Goal: Information Seeking & Learning: Get advice/opinions

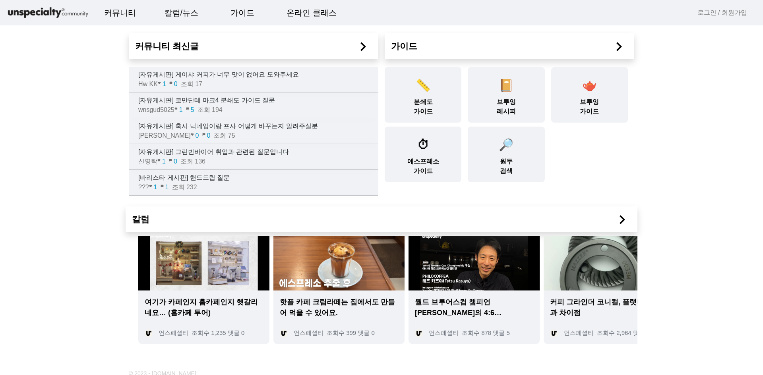
click at [710, 13] on link "로그인 / 회원가입" at bounding box center [722, 13] width 50 height 10
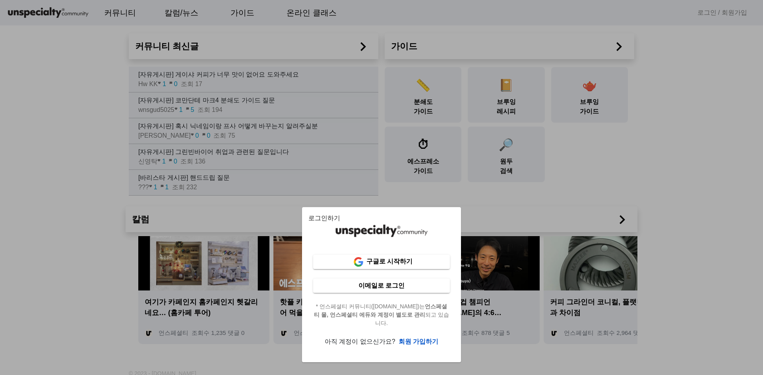
click at [405, 341] on b "회원 가입하기" at bounding box center [419, 342] width 40 height 7
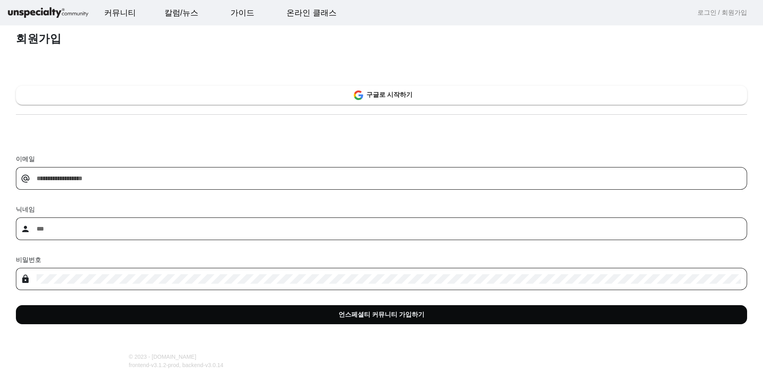
click at [266, 315] on span at bounding box center [381, 315] width 731 height 19
click at [161, 124] on div "회원가입 구글로 시작하기 이메일 alternate_email 닉네임 person 비밀번호 lock 언스페셜티 커뮤니티 가입하기" at bounding box center [381, 184] width 763 height 320
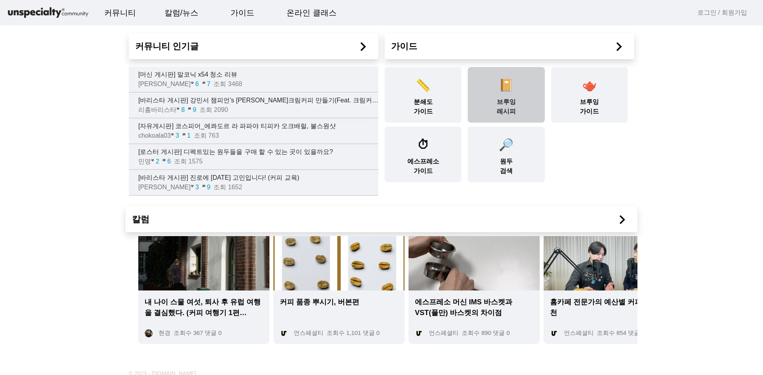
click at [510, 95] on div "📔 브루잉 레시피" at bounding box center [506, 95] width 77 height 56
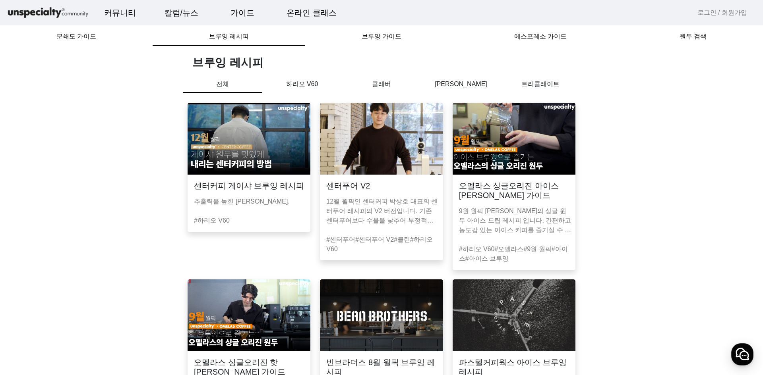
click at [356, 126] on img at bounding box center [381, 139] width 123 height 72
click at [314, 85] on p "하리오 V60" at bounding box center [301, 84] width 79 height 10
click at [229, 159] on img at bounding box center [249, 139] width 123 height 72
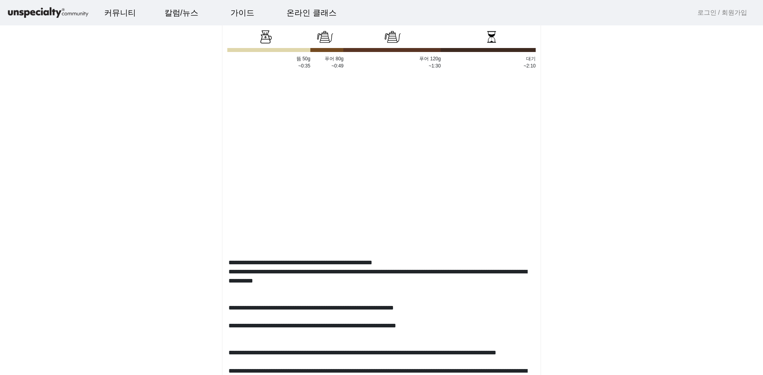
scroll to position [437, 0]
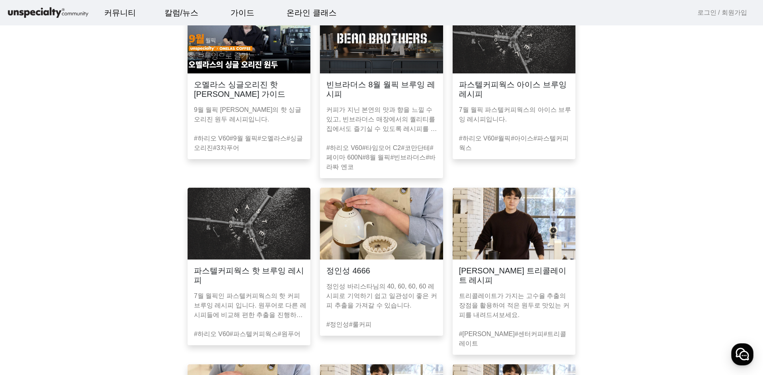
scroll to position [477, 0]
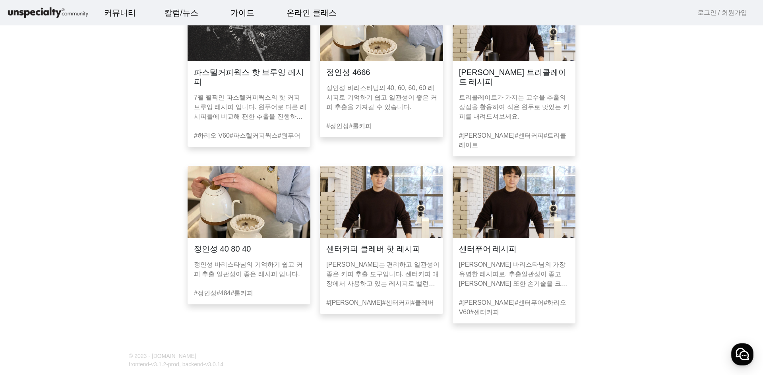
click at [249, 212] on img at bounding box center [249, 202] width 123 height 72
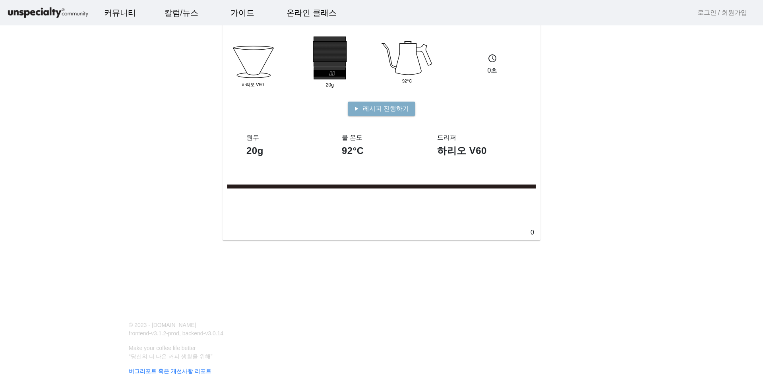
click at [610, 259] on div "Dripper 하리오 V60 20g Group 92°C schedule 0초 play_arrow 레시피 진행하기 원두 20g 물 온도 92°C…" at bounding box center [381, 156] width 763 height 312
click at [397, 103] on span at bounding box center [382, 108] width 68 height 19
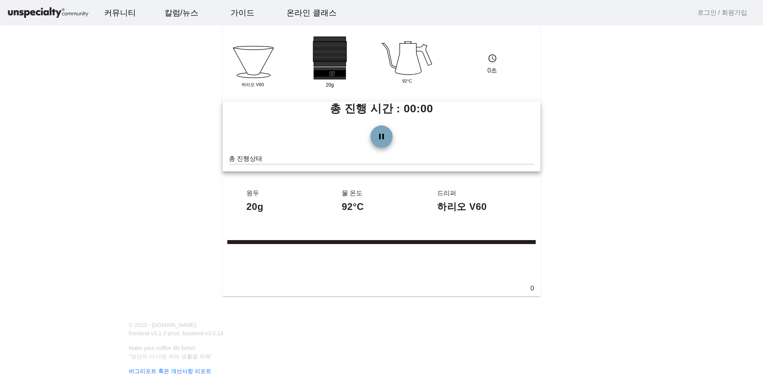
click at [375, 135] on span at bounding box center [381, 136] width 19 height 19
click at [384, 128] on span at bounding box center [381, 136] width 19 height 19
click at [355, 164] on div at bounding box center [381, 165] width 305 height 2
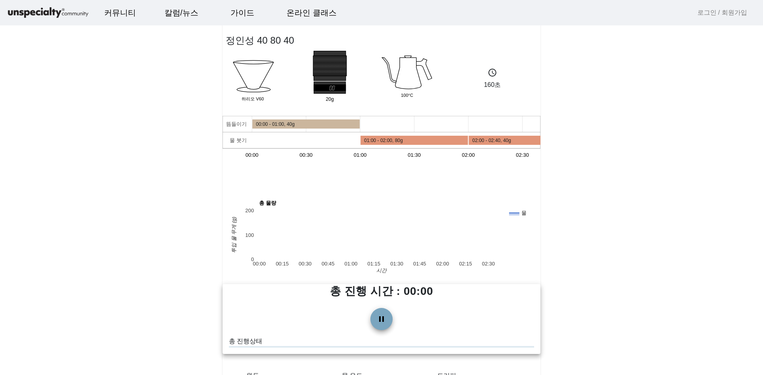
click at [386, 321] on span at bounding box center [381, 319] width 19 height 19
click at [418, 298] on h1 "총 진행 시간 : 00:00" at bounding box center [382, 291] width 318 height 14
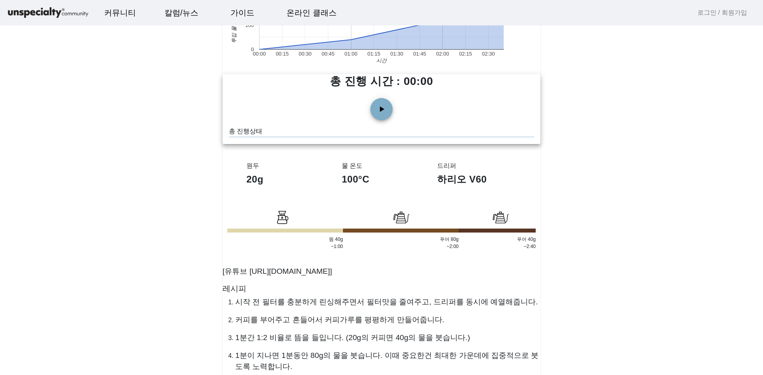
scroll to position [318, 0]
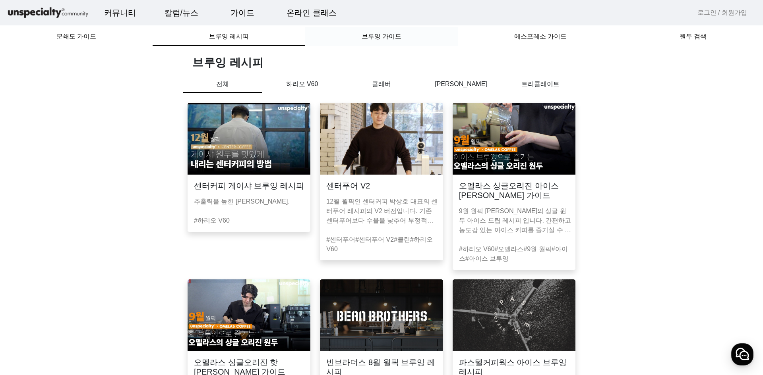
click at [389, 38] on span "브루잉 가이드" at bounding box center [382, 36] width 40 height 6
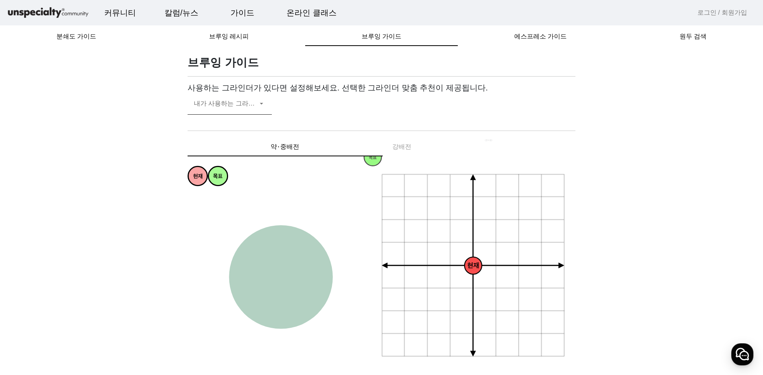
click at [196, 96] on div "내가 사용하는 그라인더" at bounding box center [230, 104] width 72 height 22
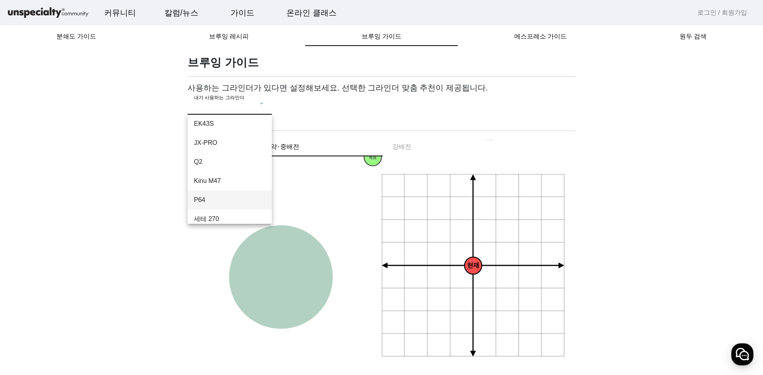
scroll to position [69, 0]
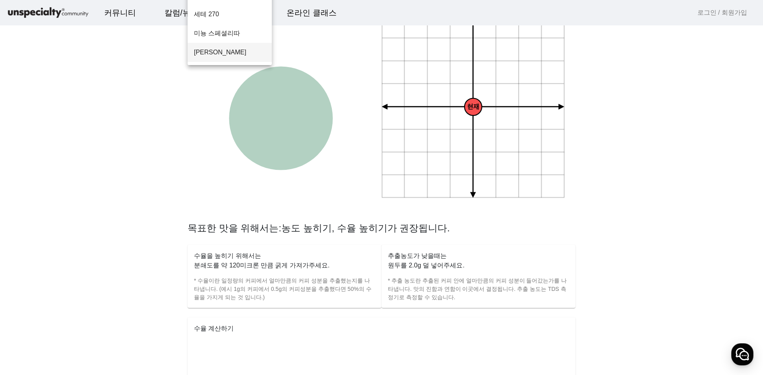
click at [213, 56] on span "[PERSON_NAME]" at bounding box center [230, 53] width 72 height 10
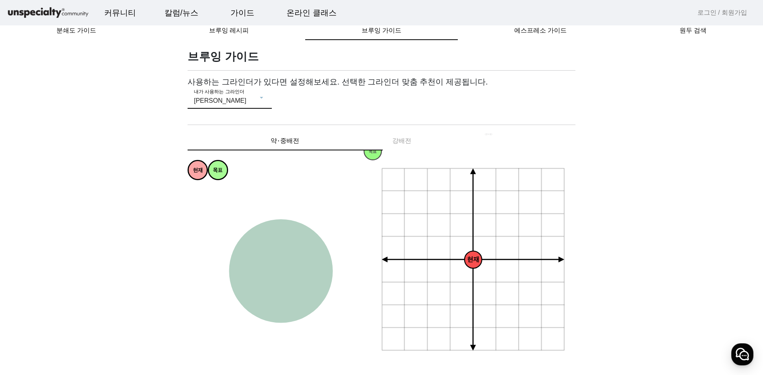
scroll to position [0, 0]
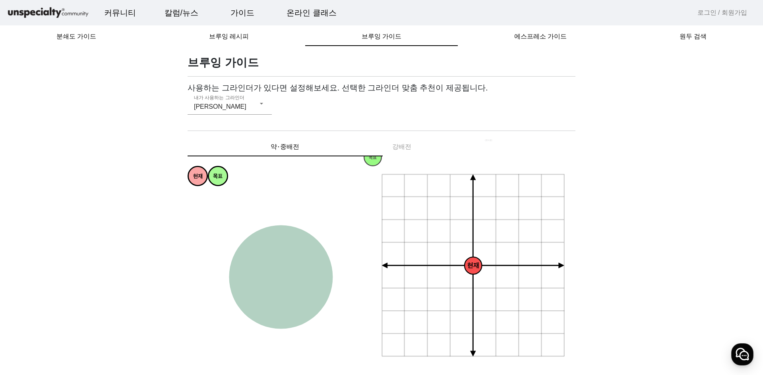
click at [321, 122] on div "사용하는 그라인더가 있다면 설정해보세요. 선택한 그라인더 맞춤 추천이 제공됩니다. 내가 사용하는 그라인더 [PERSON_NAME]" at bounding box center [382, 103] width 388 height 41
click at [406, 149] on div "약⋅중배전 강배전" at bounding box center [382, 146] width 388 height 19
click at [310, 150] on div "약⋅중배전" at bounding box center [285, 146] width 195 height 19
click at [401, 149] on div "약⋅중배전 강배전" at bounding box center [382, 146] width 388 height 19
drag, startPoint x: 321, startPoint y: 149, endPoint x: 381, endPoint y: 144, distance: 59.5
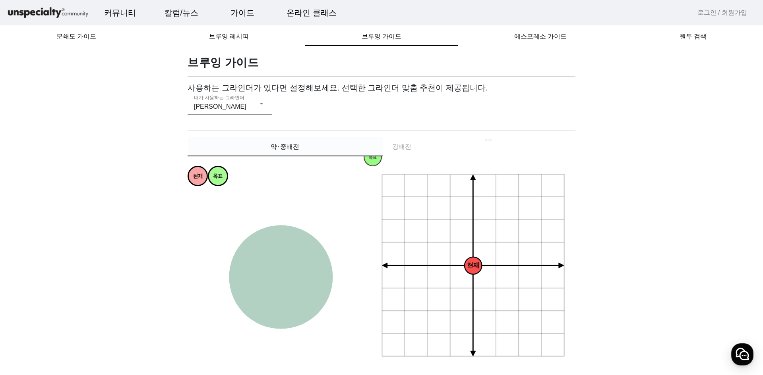
click at [381, 144] on div "약⋅중배전" at bounding box center [285, 146] width 195 height 19
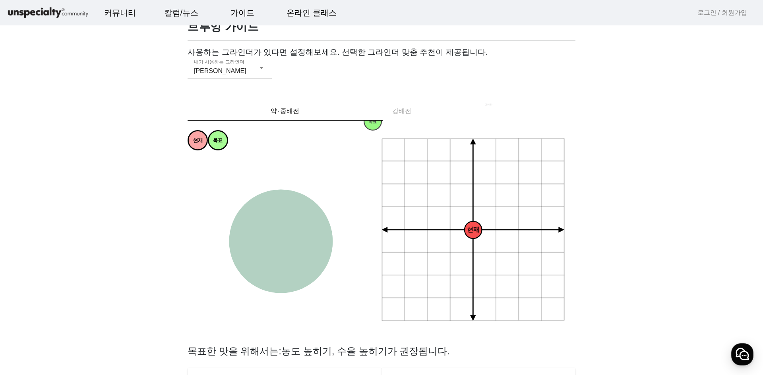
scroll to position [79, 0]
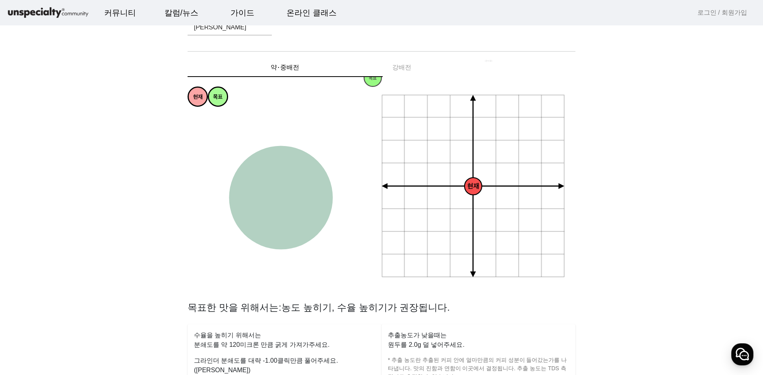
drag, startPoint x: 327, startPoint y: 204, endPoint x: 459, endPoint y: 200, distance: 132.4
click at [273, 202] on g "과소추출 강한 약한 과다추출 균형잡힌 싱그러운 편안한 티라이크 은은한 상쾌한 달콤한 감미로운 풍부한 복합적인 꽉차있는 묵직한 화사한 쥬시한 과…" at bounding box center [280, 199] width 184 height 184
drag, startPoint x: 467, startPoint y: 188, endPoint x: 439, endPoint y: 157, distance: 41.7
click at [440, 155] on icon "+ 0.5g - 30um + 30um + 60um + 90um - 60um - 90um + 1.0g + 1.5g + 2.0g - 0.5g - …" at bounding box center [473, 187] width 184 height 184
click at [327, 202] on circle at bounding box center [281, 198] width 104 height 104
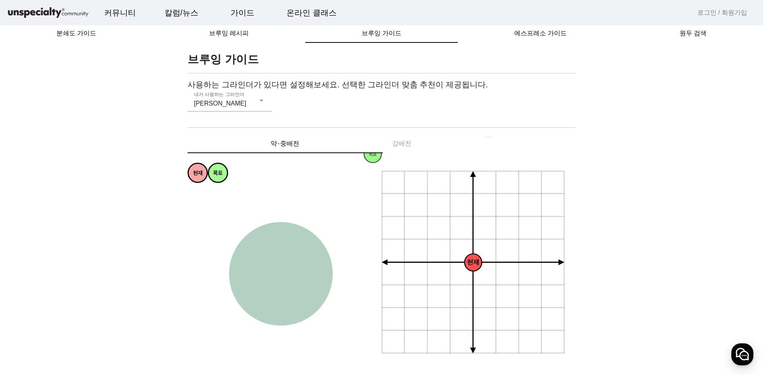
scroll to position [0, 0]
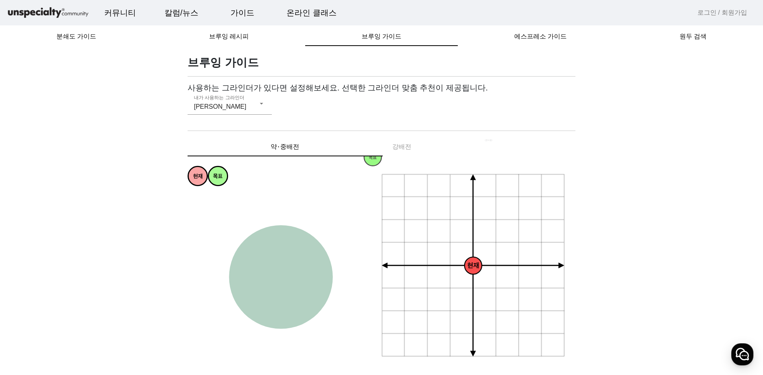
drag, startPoint x: 157, startPoint y: 156, endPoint x: 155, endPoint y: 165, distance: 9.8
